Goal: Information Seeking & Learning: Learn about a topic

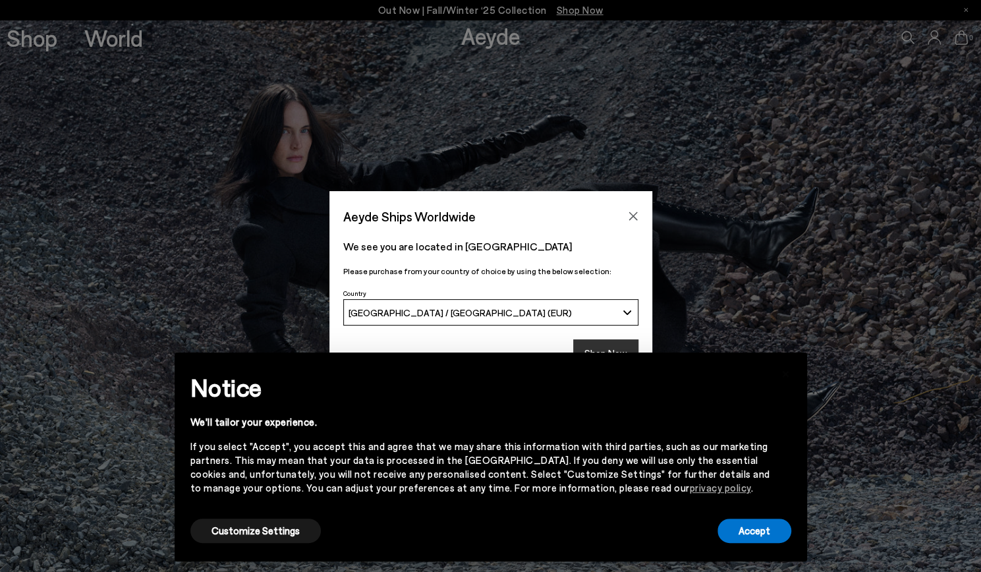
click at [598, 341] on button "Shop Now" at bounding box center [605, 353] width 65 height 28
click at [749, 533] on button "Accept" at bounding box center [754, 530] width 74 height 24
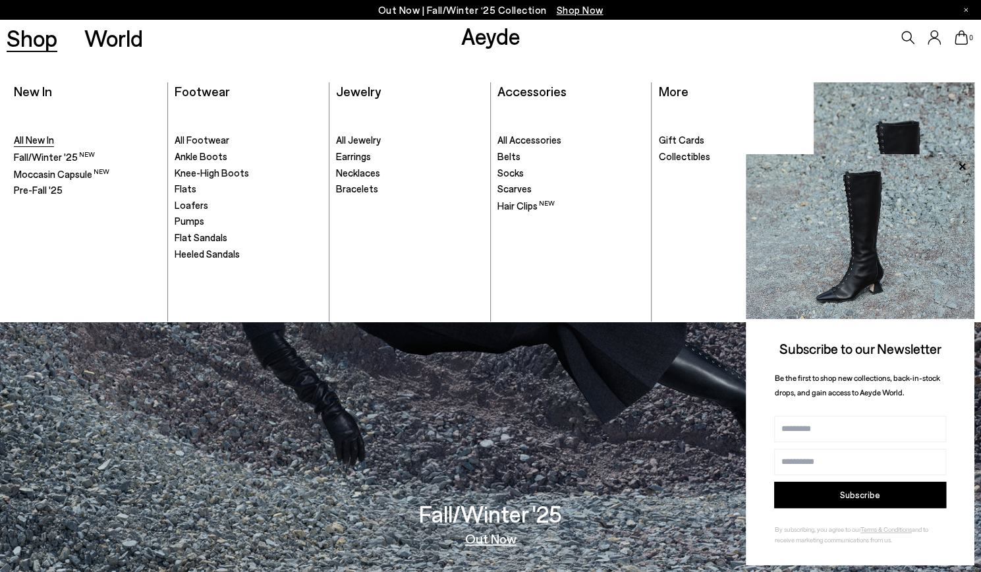
click at [43, 146] on span "All New In" at bounding box center [34, 140] width 40 height 12
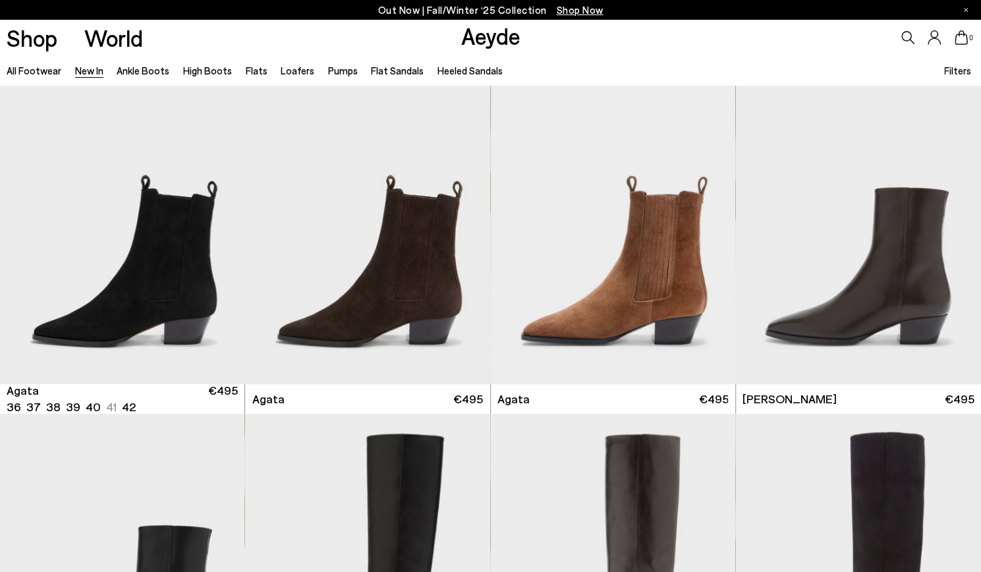
scroll to position [347, 0]
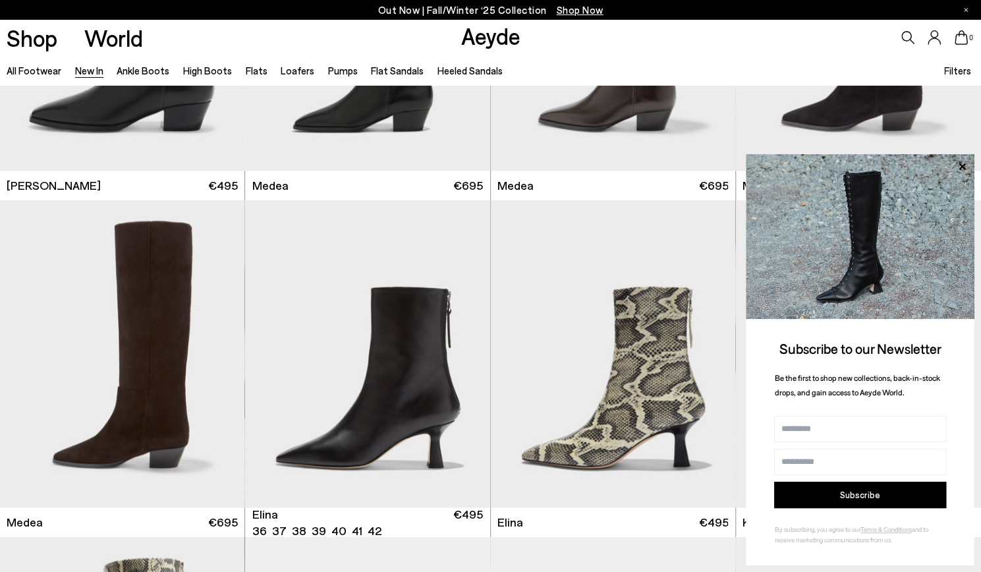
scroll to position [897, 0]
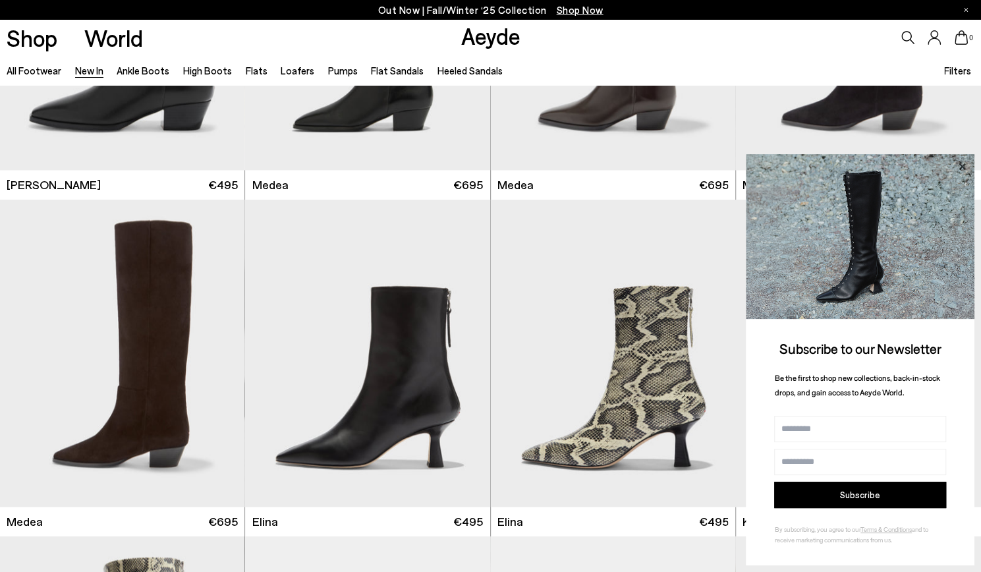
click at [963, 164] on icon at bounding box center [962, 166] width 7 height 7
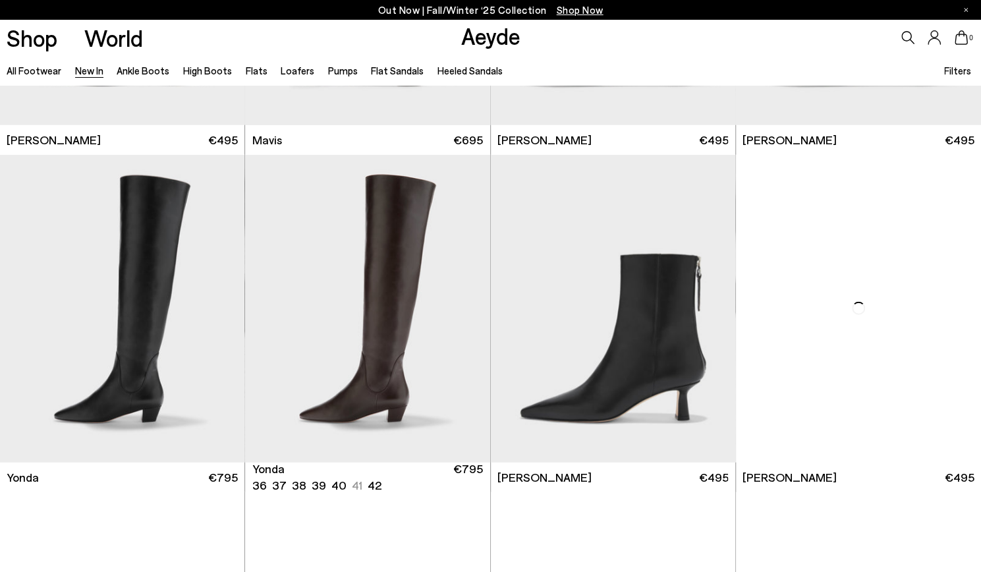
scroll to position [1954, 0]
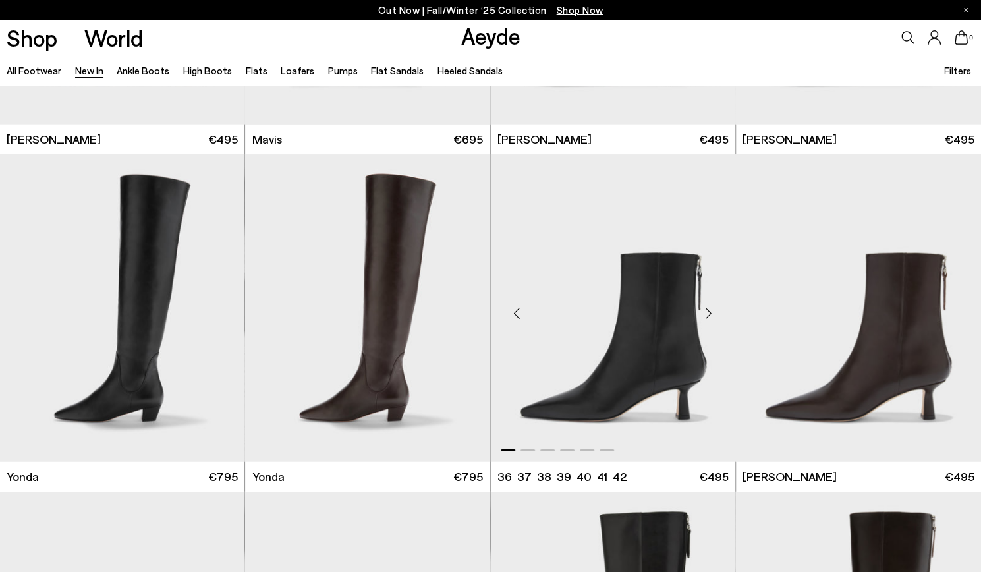
click at [644, 350] on img "1 / 6" at bounding box center [613, 308] width 245 height 308
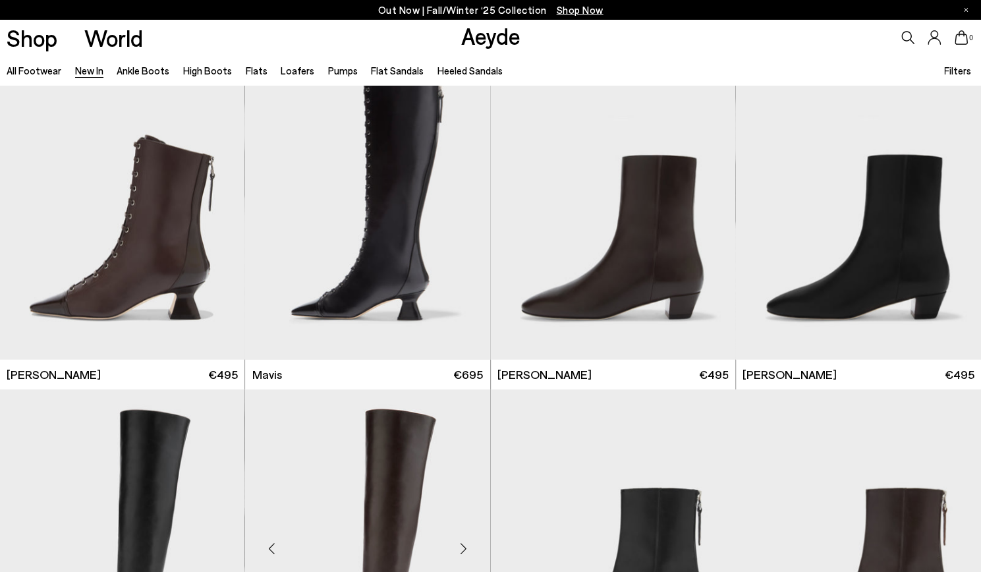
scroll to position [1717, 0]
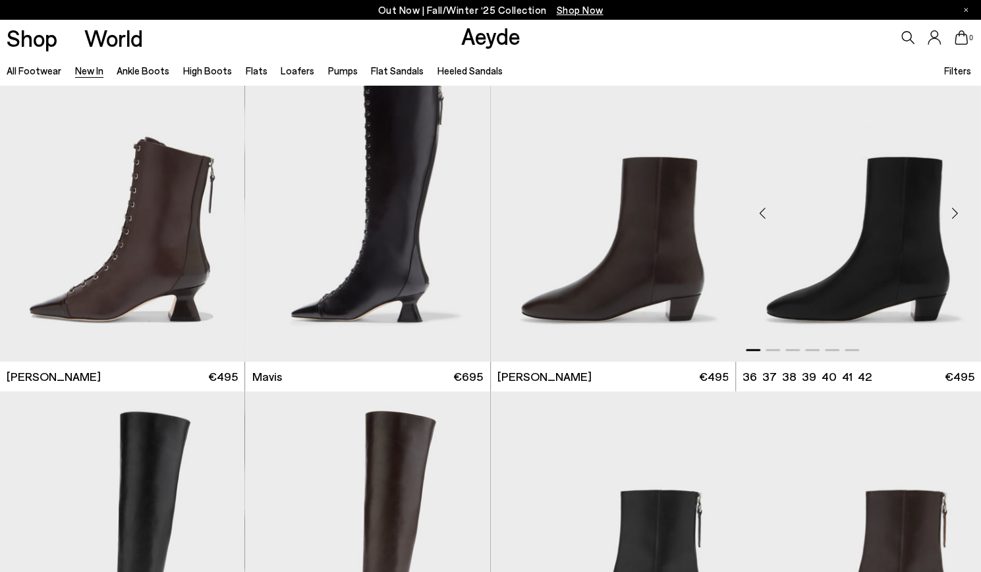
click at [813, 256] on img "1 / 6" at bounding box center [858, 208] width 245 height 308
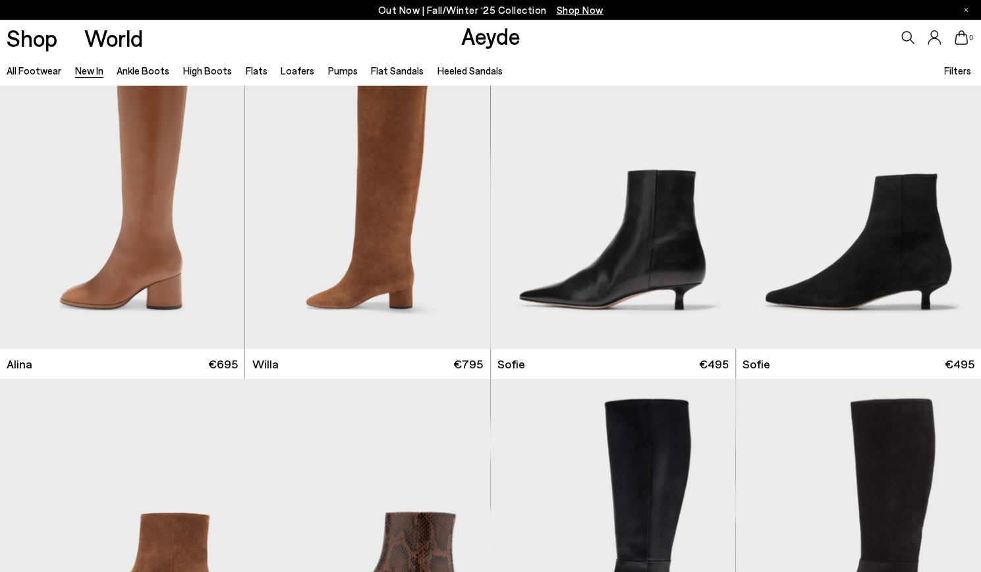
scroll to position [4095, 0]
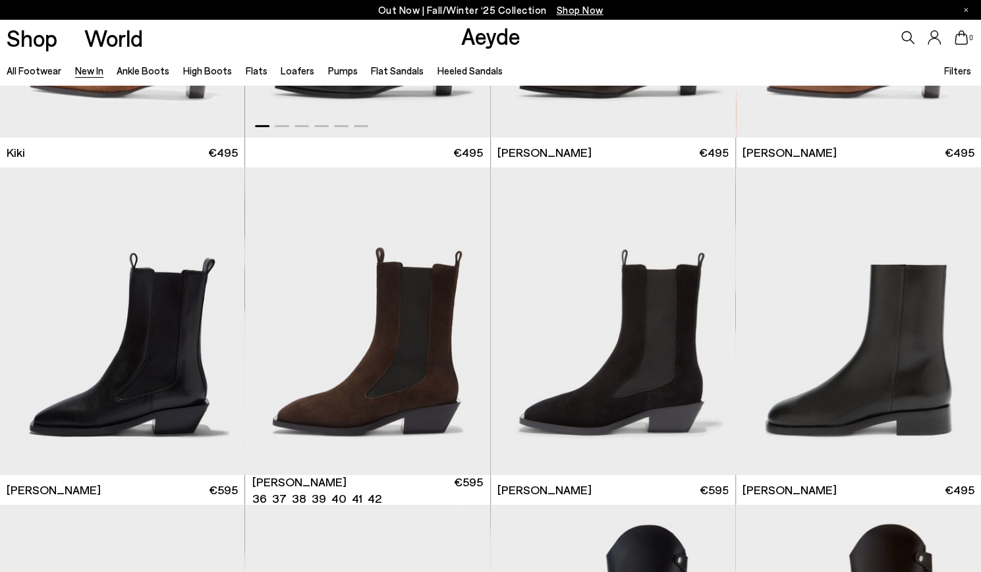
scroll to position [5317, 0]
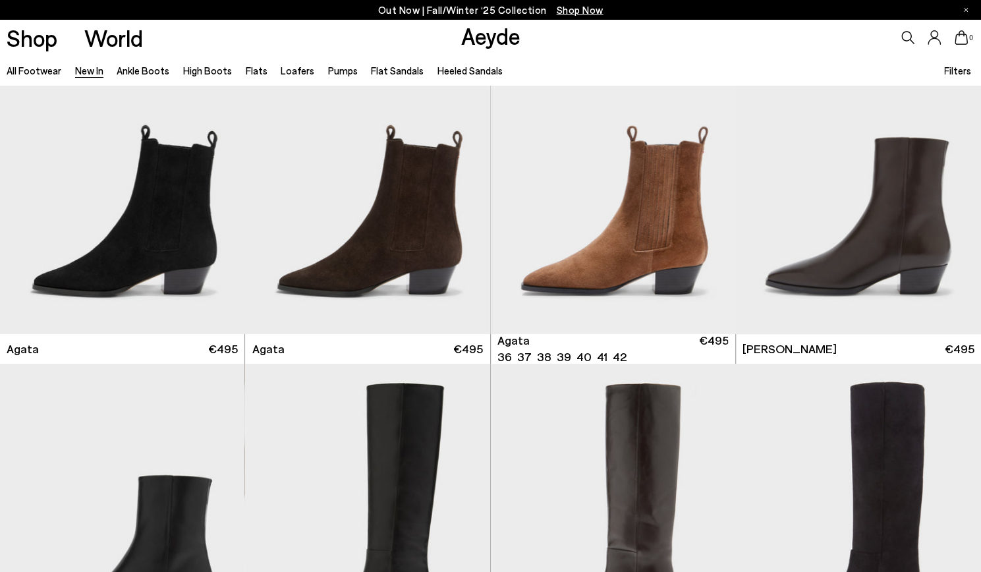
scroll to position [395, 0]
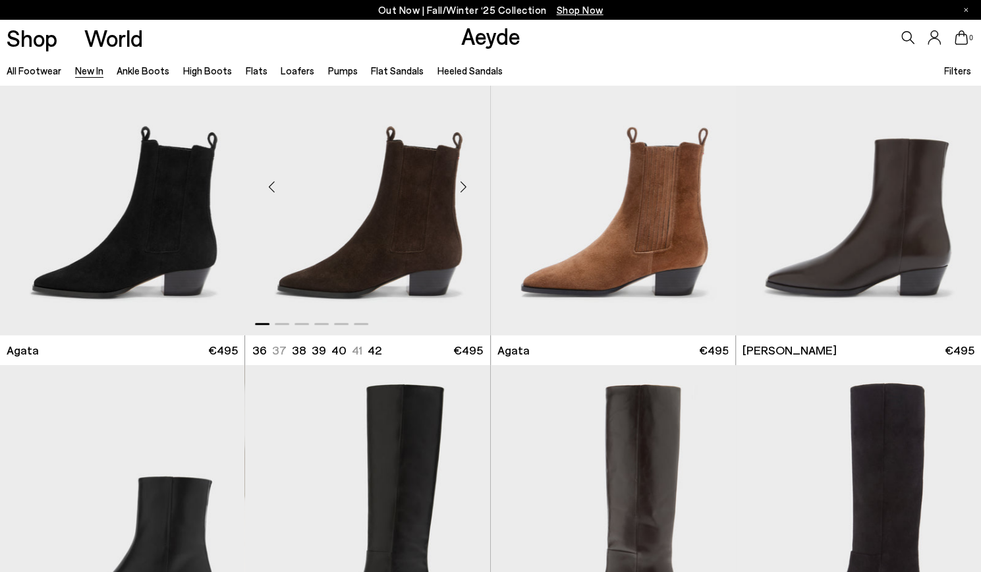
click at [394, 213] on img "1 / 6" at bounding box center [367, 182] width 245 height 308
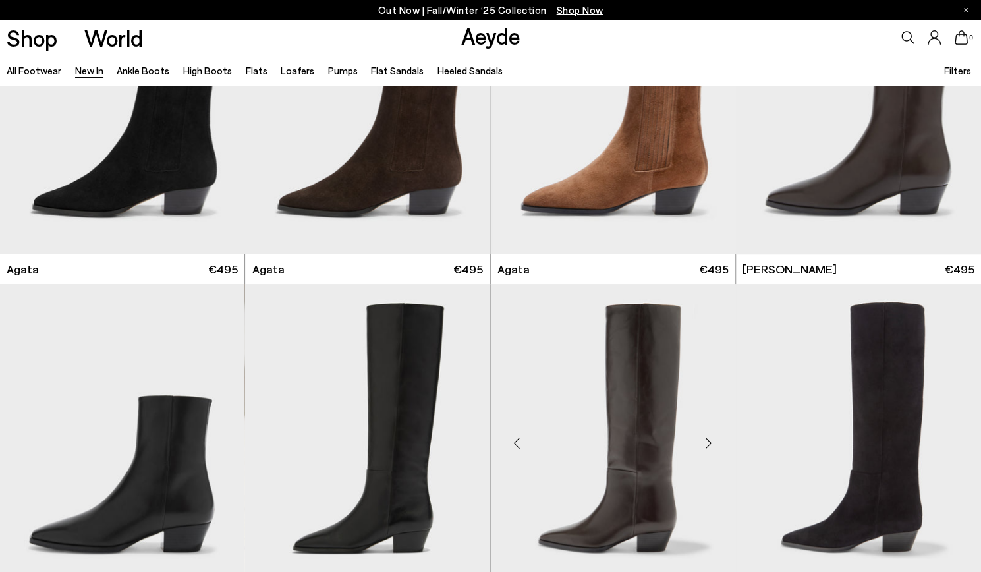
scroll to position [475, 0]
click at [186, 449] on img at bounding box center [122, 439] width 244 height 308
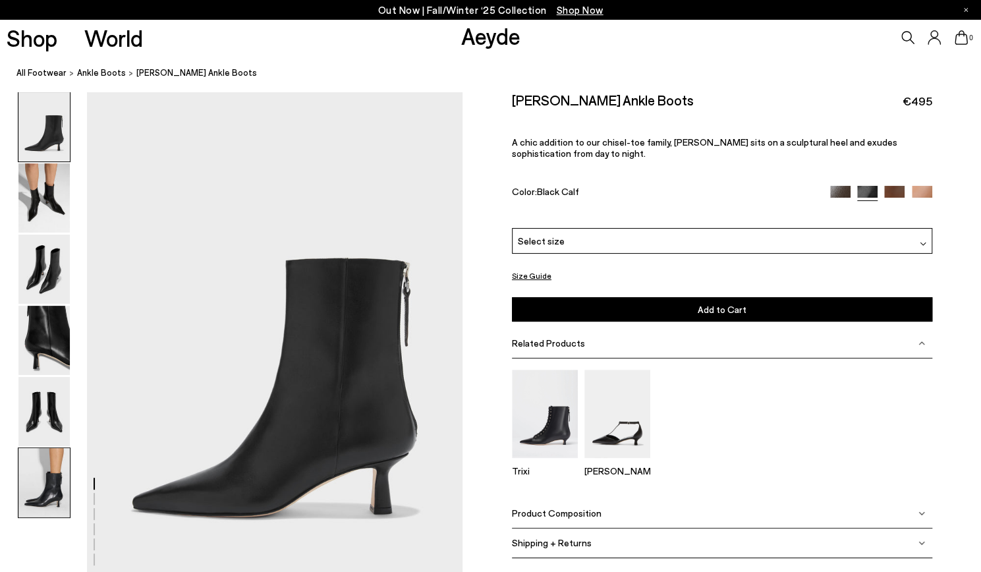
click at [43, 487] on img at bounding box center [43, 482] width 51 height 69
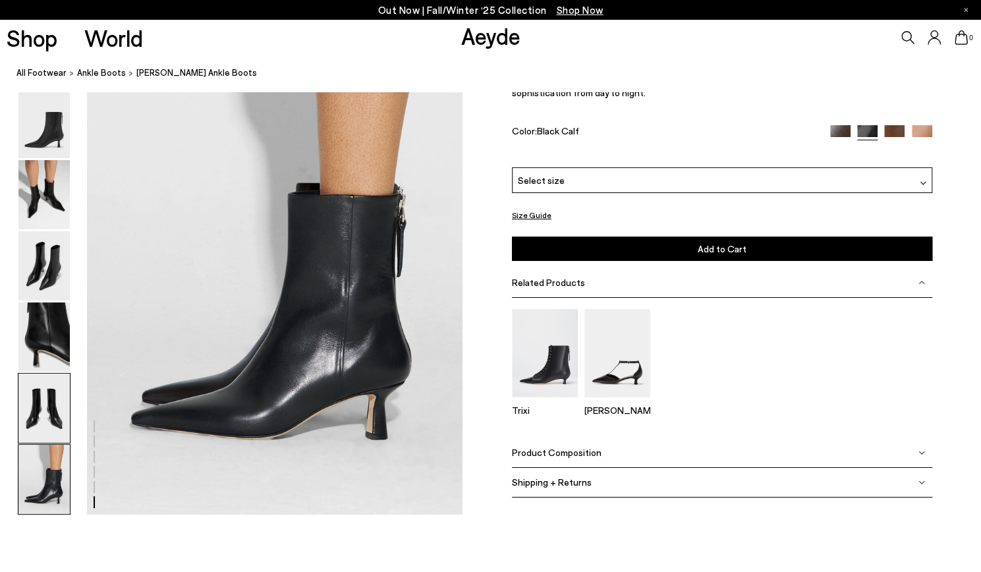
scroll to position [2605, 0]
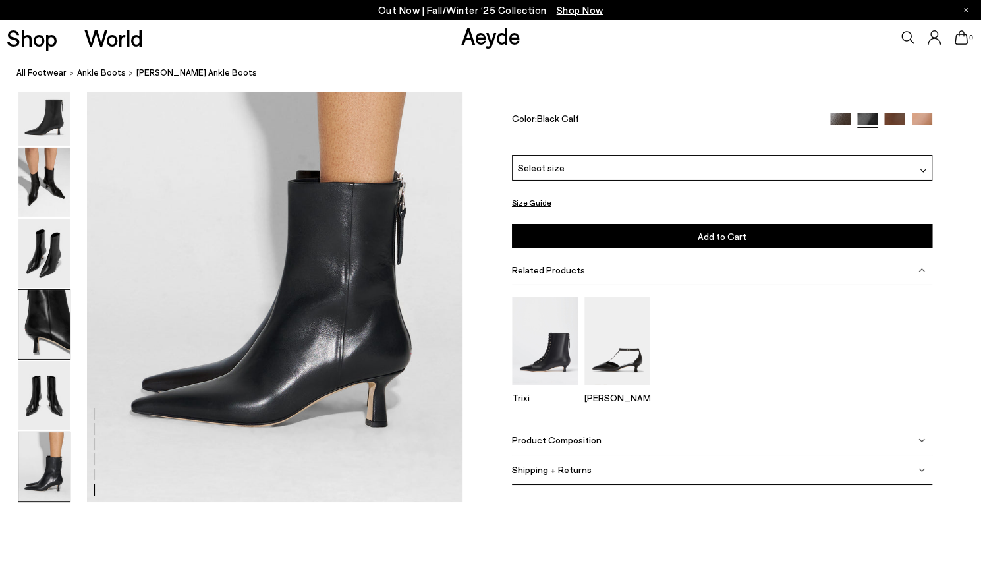
click at [40, 333] on img at bounding box center [43, 324] width 51 height 69
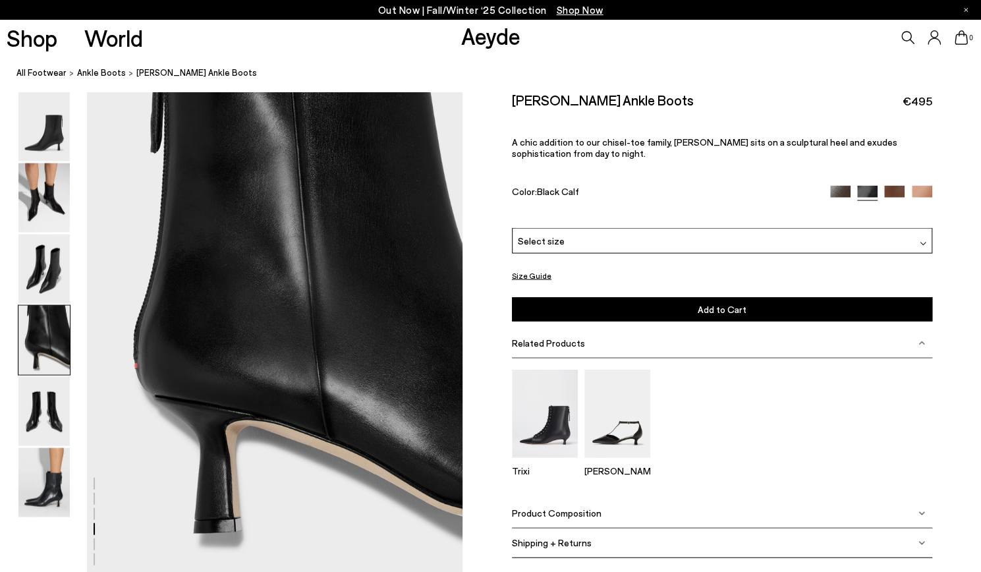
scroll to position [1510, 0]
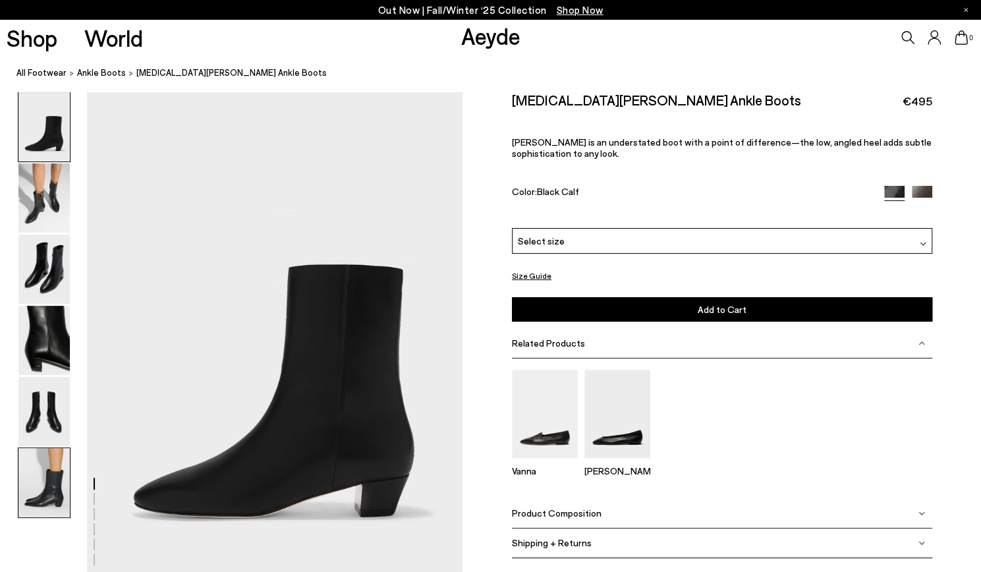
click at [55, 462] on img at bounding box center [43, 482] width 51 height 69
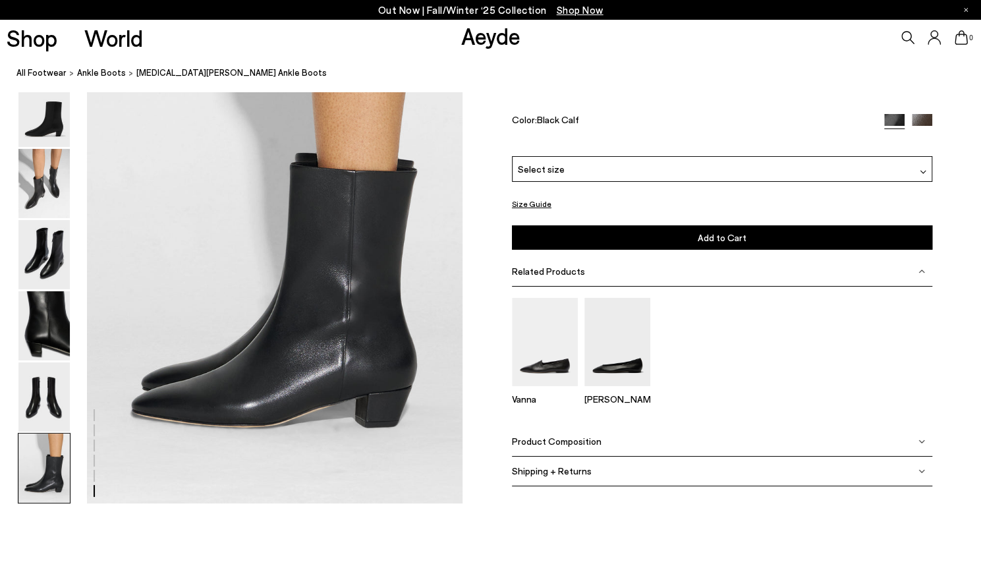
scroll to position [2605, 0]
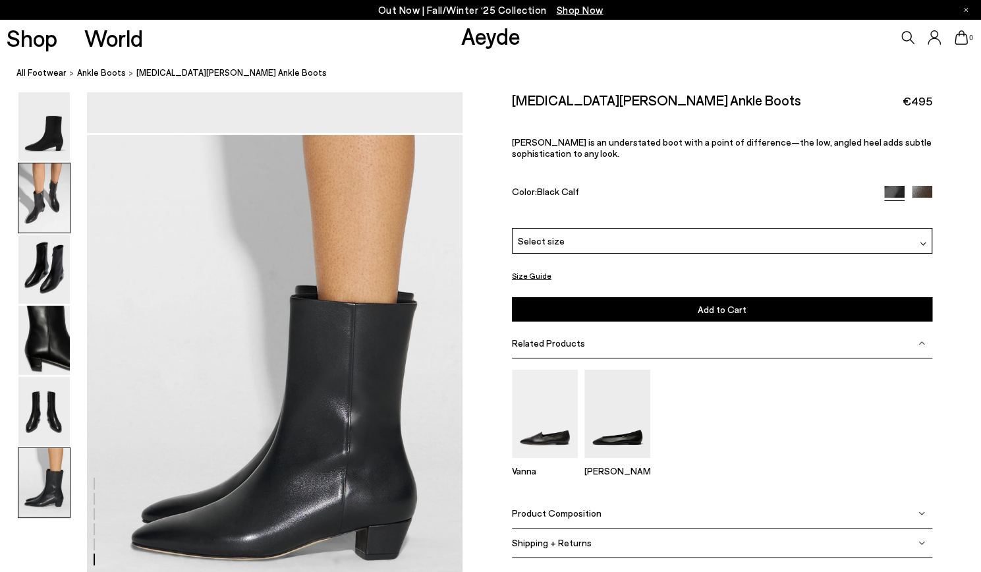
click at [36, 194] on img at bounding box center [43, 197] width 51 height 69
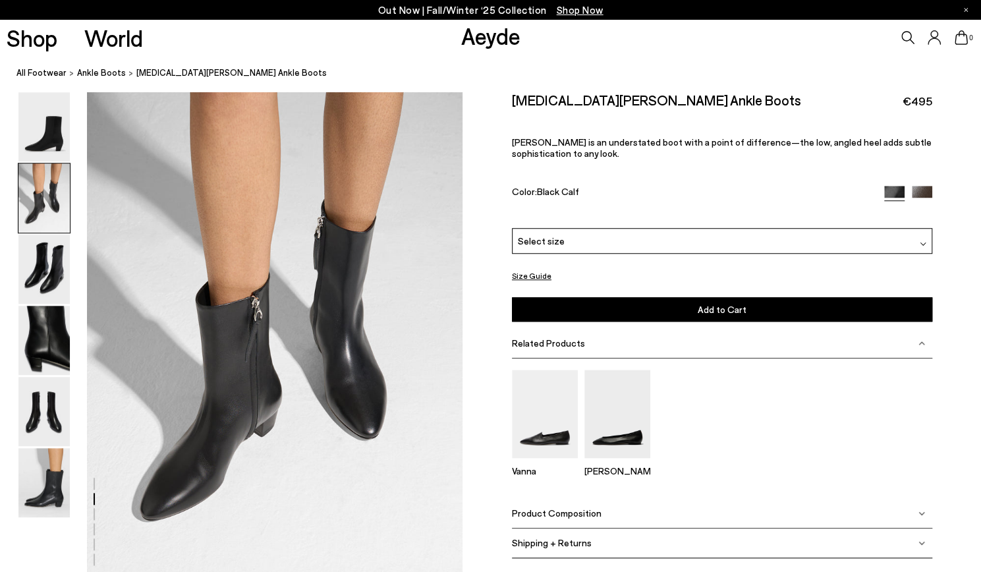
scroll to position [504, 0]
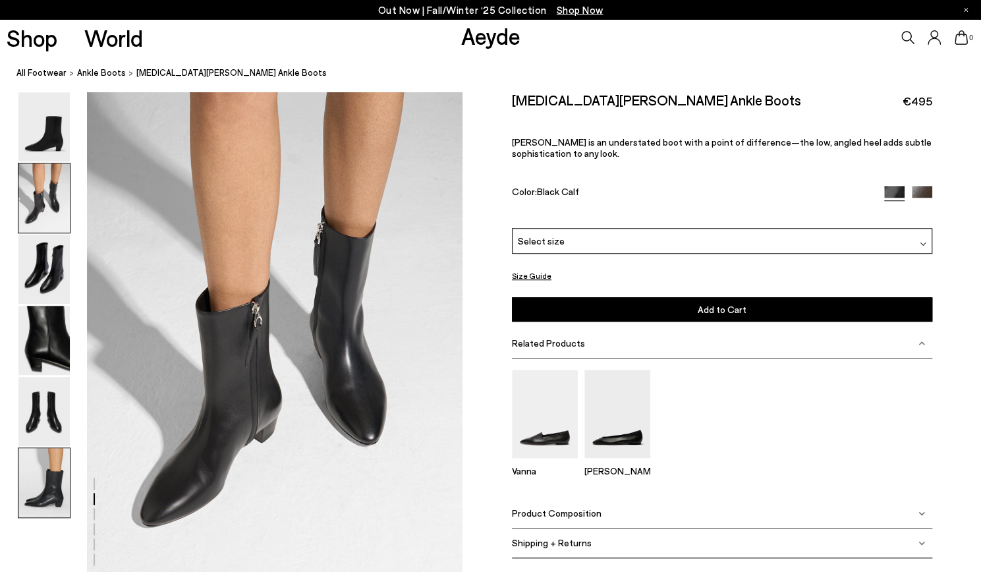
click at [34, 486] on img at bounding box center [43, 482] width 51 height 69
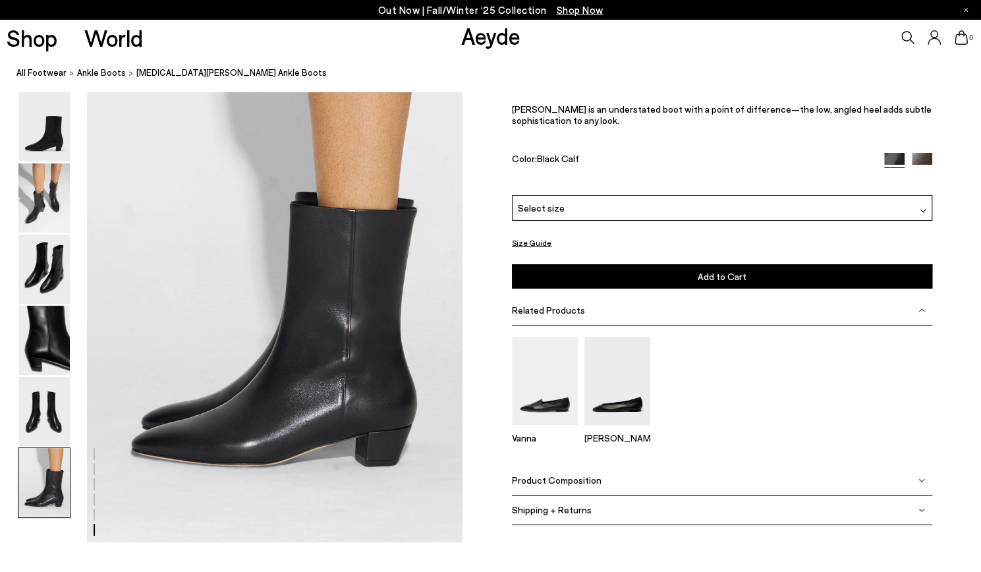
scroll to position [2605, 0]
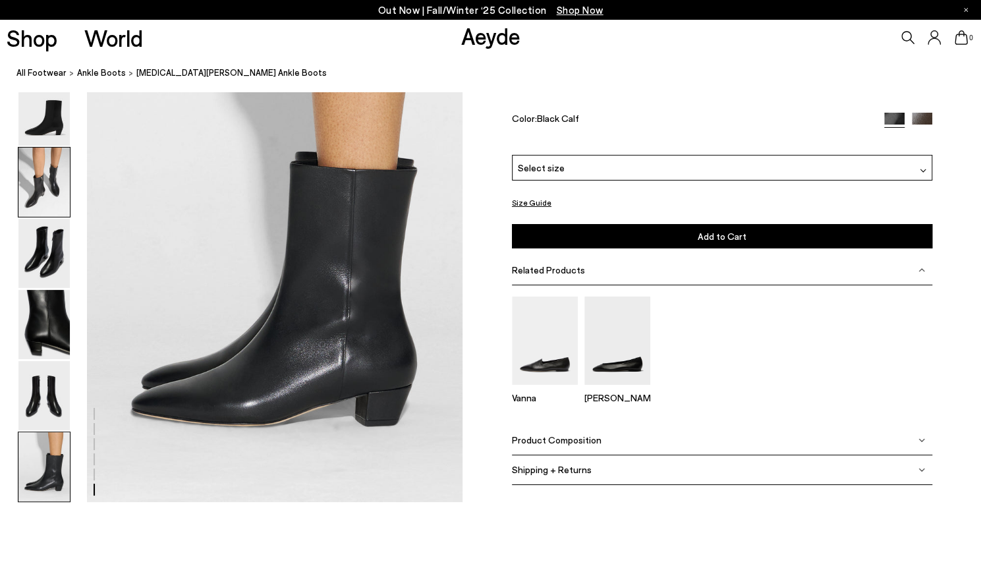
click at [50, 177] on img at bounding box center [43, 182] width 51 height 69
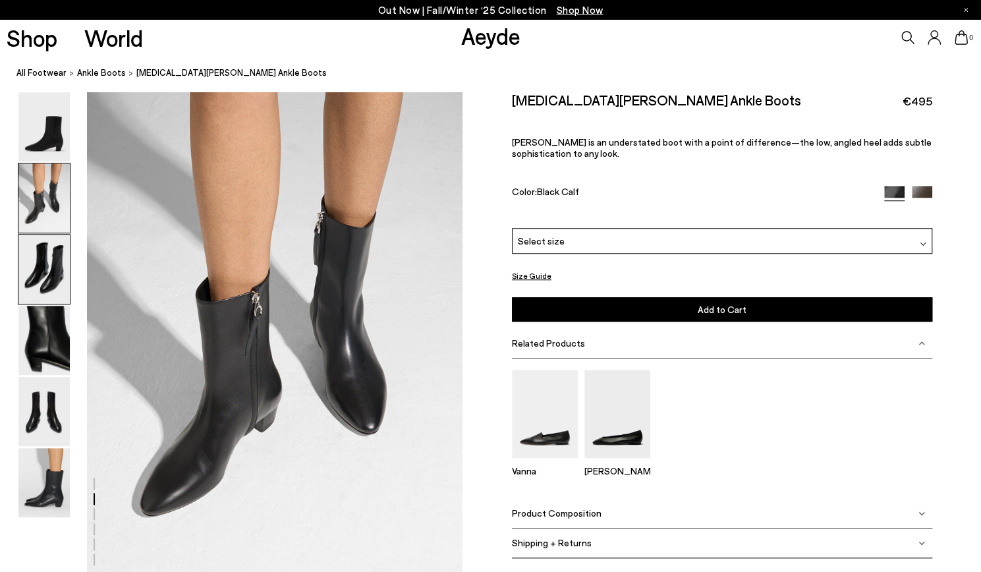
scroll to position [504, 0]
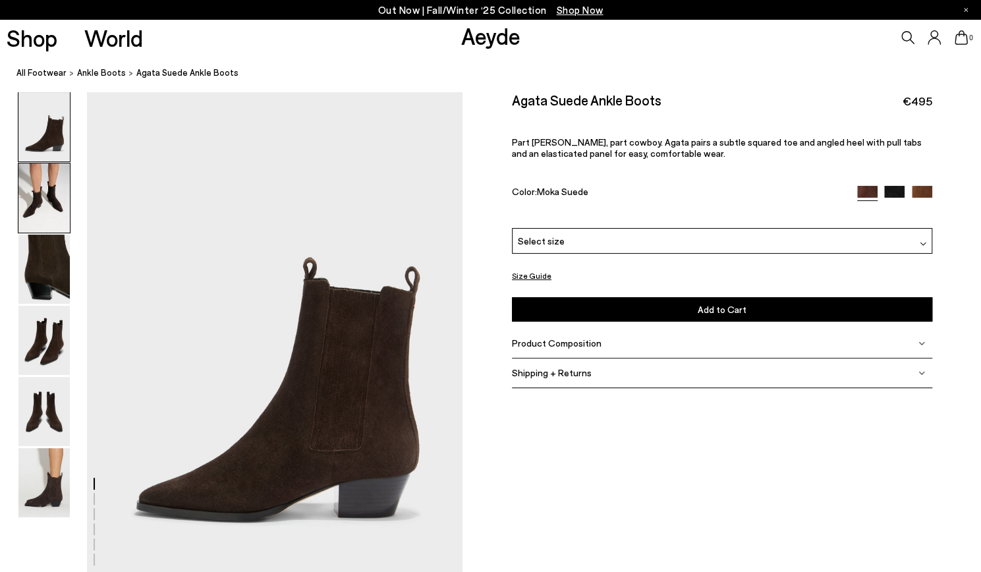
click at [35, 203] on img at bounding box center [43, 197] width 51 height 69
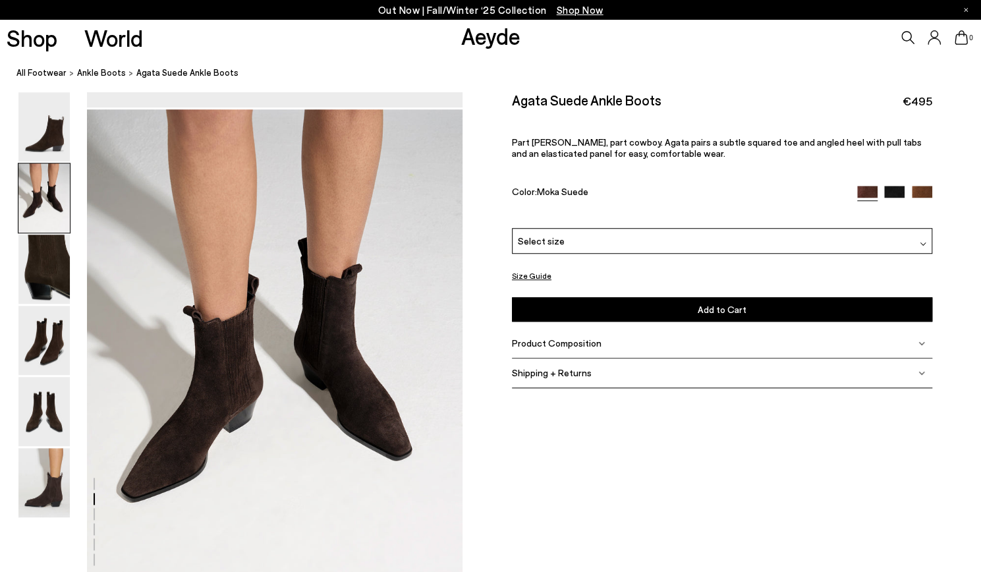
scroll to position [504, 0]
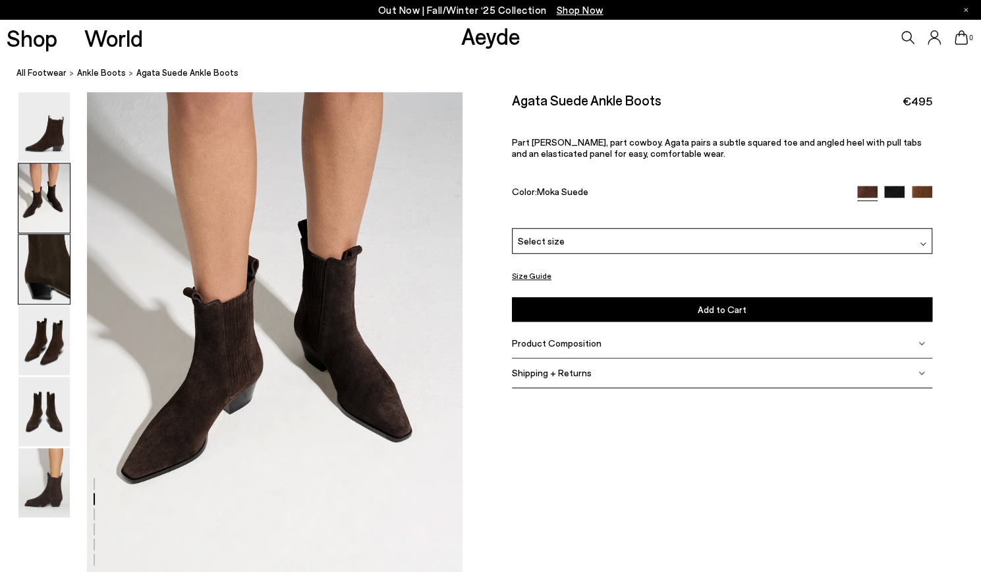
click at [51, 274] on img at bounding box center [43, 269] width 51 height 69
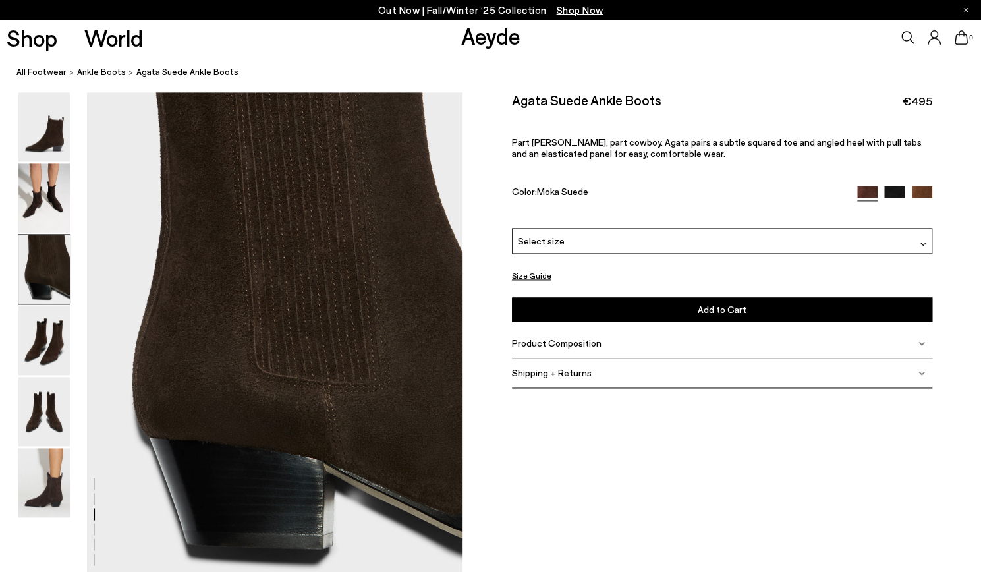
scroll to position [1007, 0]
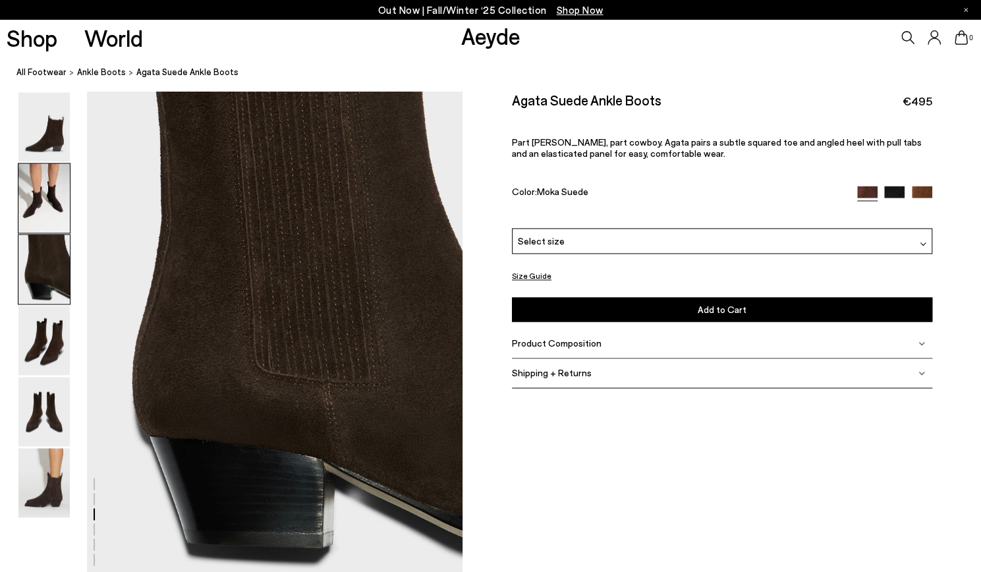
click at [51, 196] on img at bounding box center [43, 197] width 51 height 69
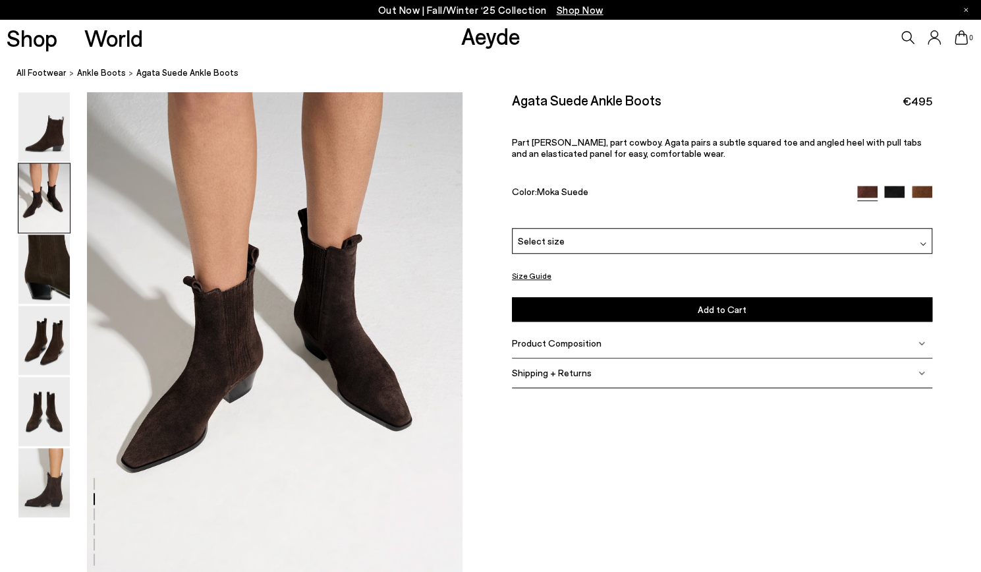
scroll to position [504, 0]
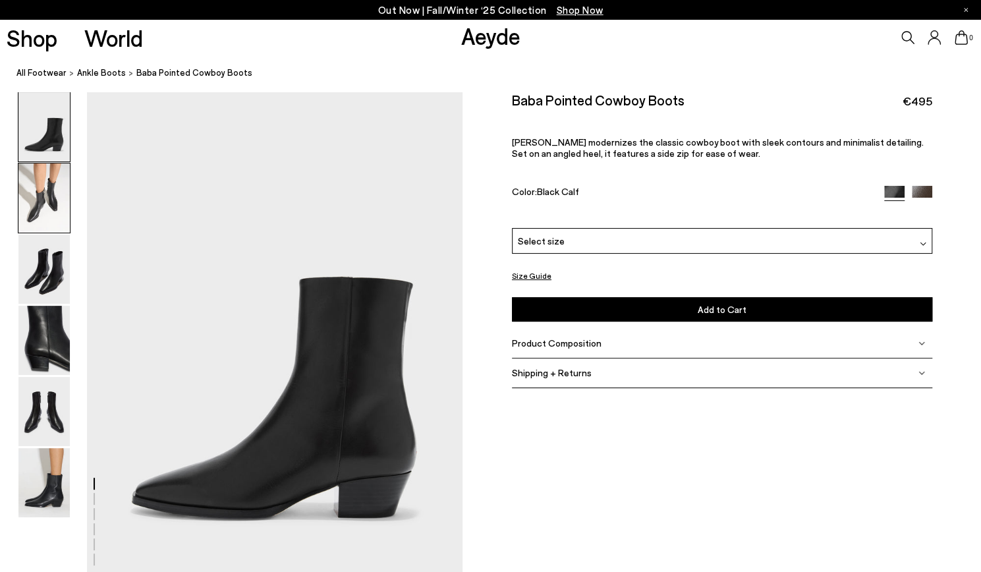
click at [45, 191] on img at bounding box center [43, 197] width 51 height 69
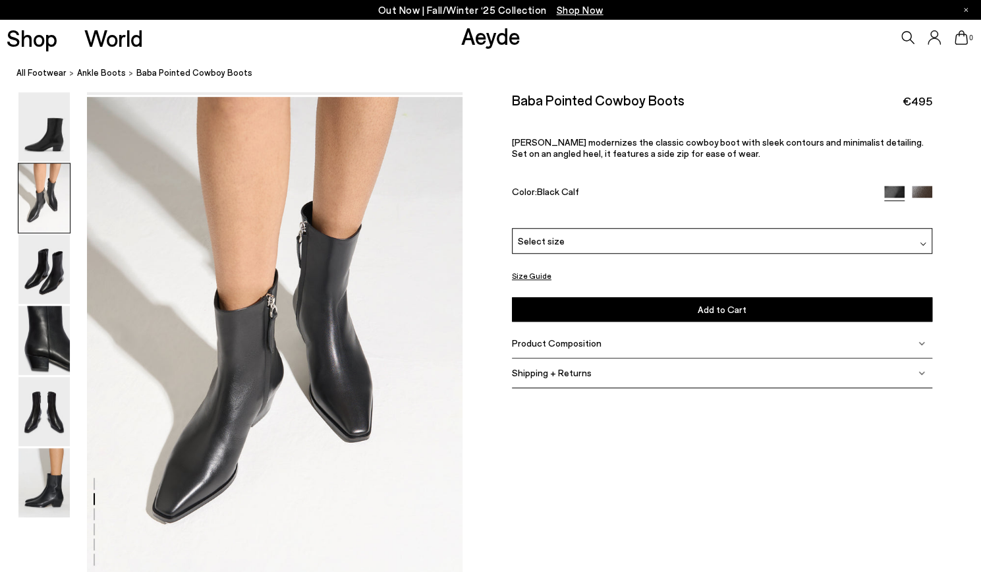
scroll to position [504, 0]
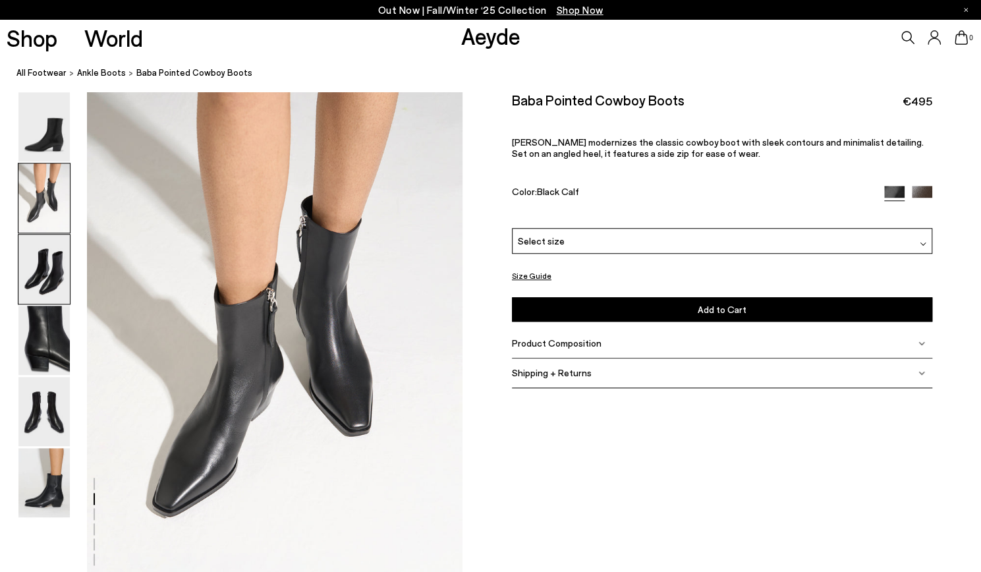
click at [45, 277] on img at bounding box center [43, 269] width 51 height 69
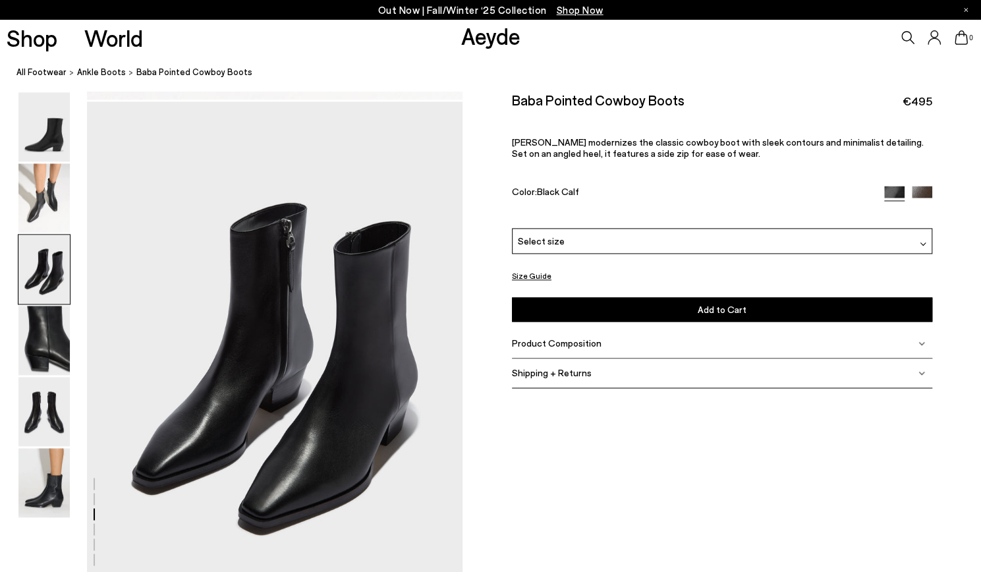
scroll to position [1007, 0]
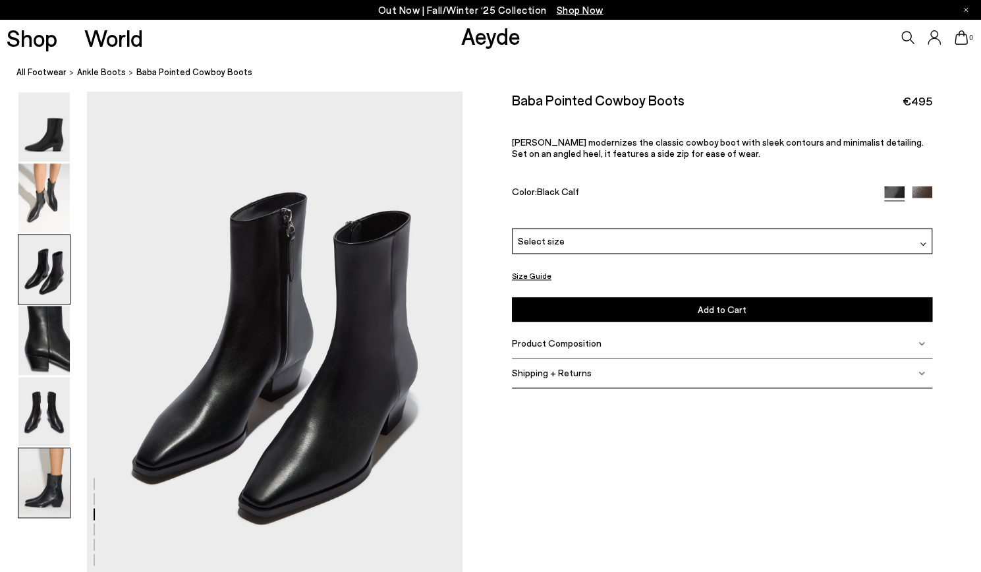
click at [55, 466] on img at bounding box center [43, 482] width 51 height 69
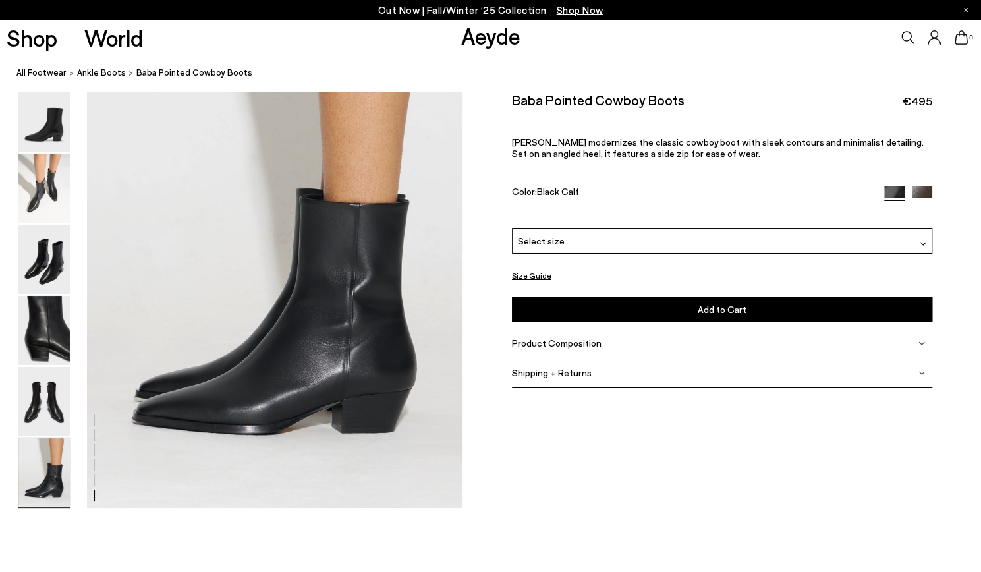
scroll to position [2605, 0]
